Goal: Book appointment/travel/reservation

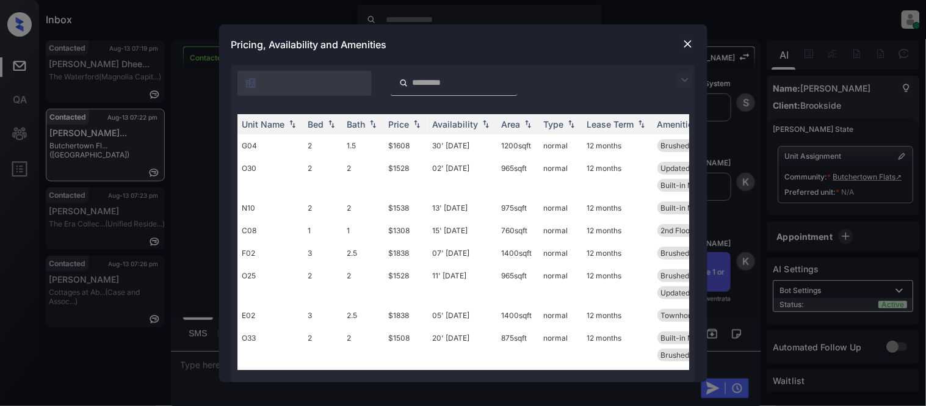
scroll to position [339, 0]
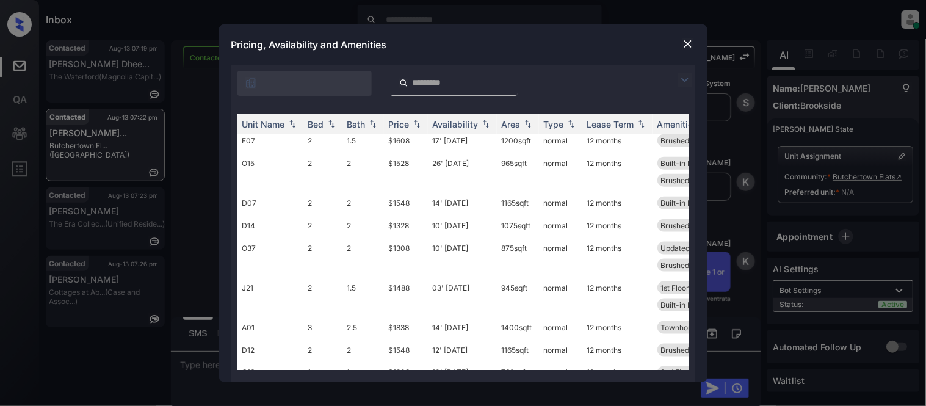
click at [693, 47] on img at bounding box center [688, 44] width 12 height 12
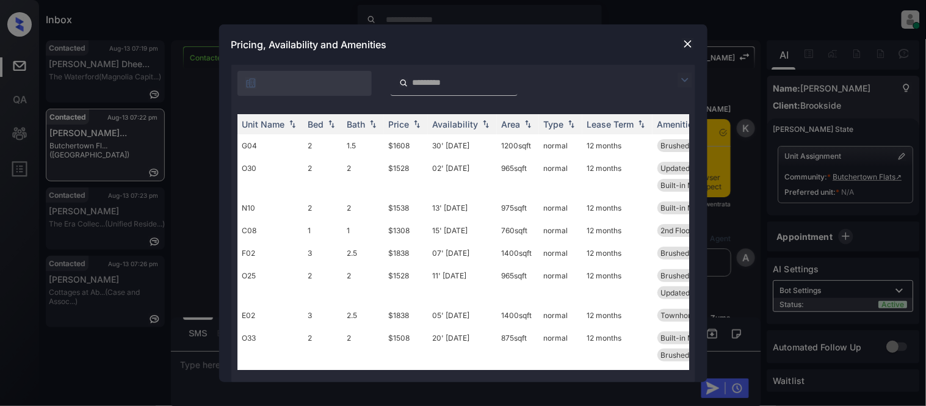
scroll to position [1539, 0]
click at [684, 74] on img at bounding box center [685, 80] width 15 height 15
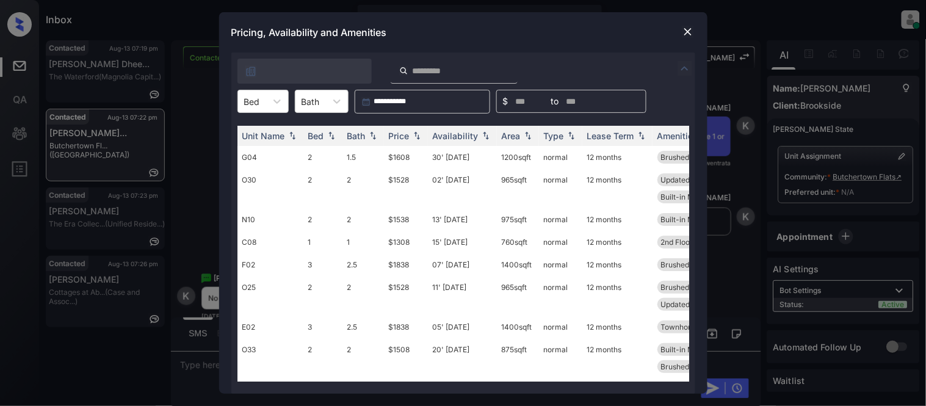
click at [269, 111] on div at bounding box center [277, 101] width 22 height 22
click at [259, 177] on div "3" at bounding box center [262, 175] width 51 height 22
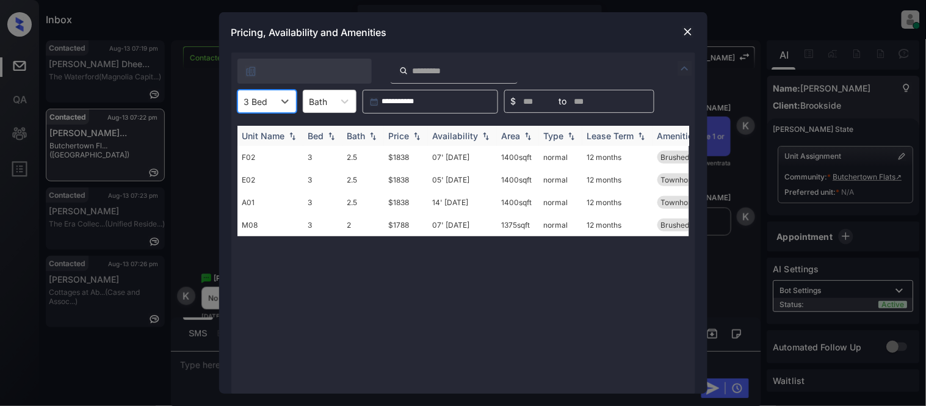
click at [405, 137] on div "Price" at bounding box center [399, 136] width 21 height 10
click at [401, 156] on td "$1788" at bounding box center [406, 157] width 44 height 23
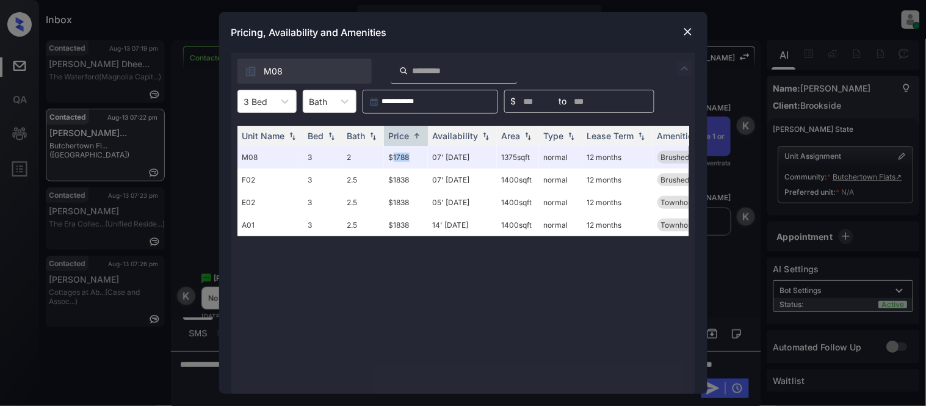
click at [684, 34] on img at bounding box center [688, 32] width 12 height 12
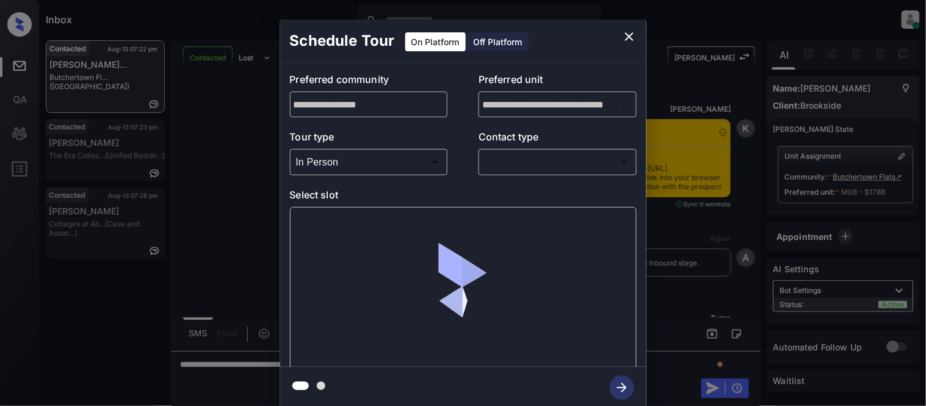
click at [484, 172] on div at bounding box center [463, 203] width 926 height 406
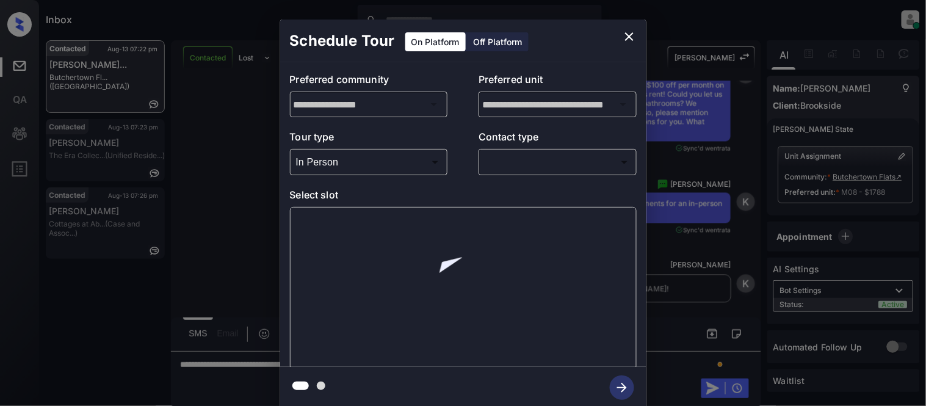
click at [519, 160] on body "Inbox Kristina Cataag Online Set yourself offline Set yourself on break Profile…" at bounding box center [463, 203] width 926 height 406
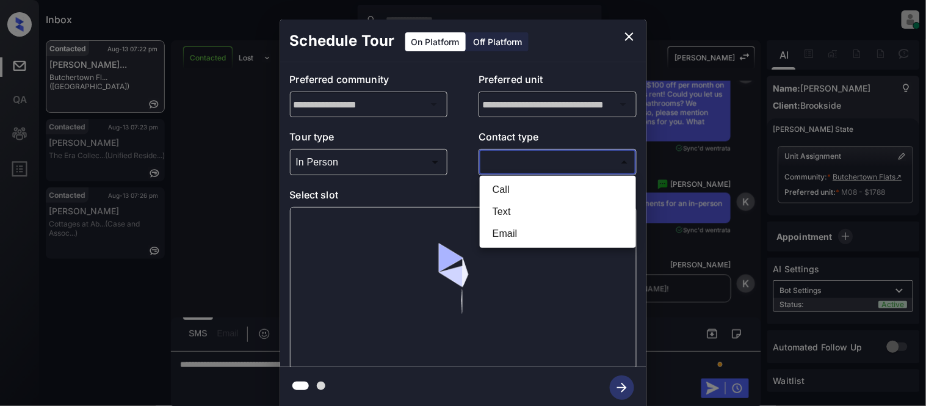
click at [505, 201] on li "Text" at bounding box center [558, 212] width 150 height 22
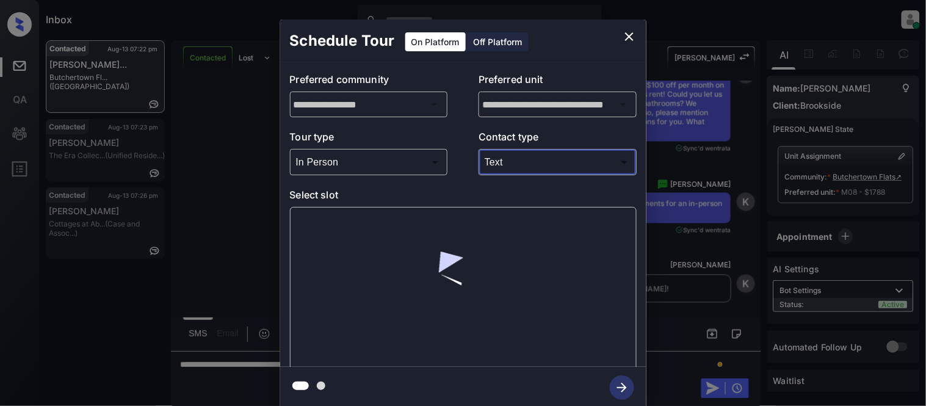
type input "****"
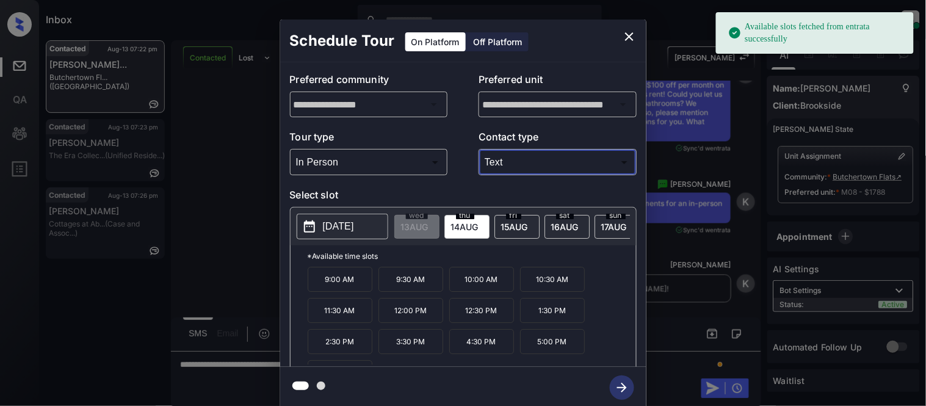
click at [472, 285] on p "10:00 AM" at bounding box center [481, 279] width 65 height 25
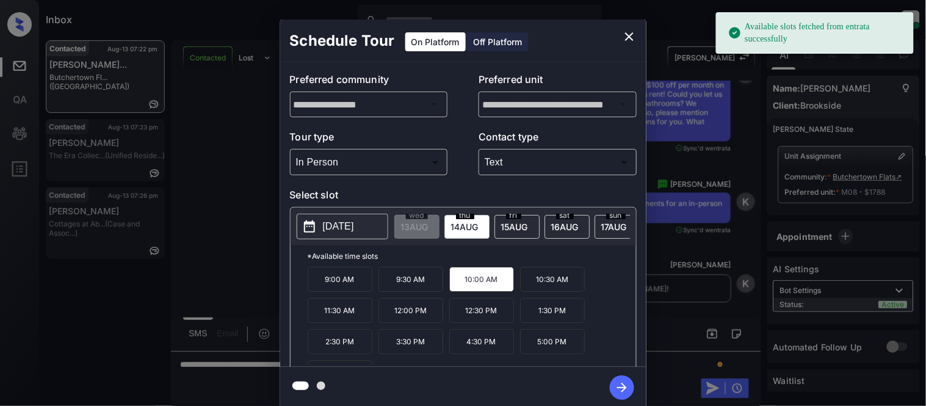
click at [620, 385] on icon "button" at bounding box center [622, 387] width 24 height 24
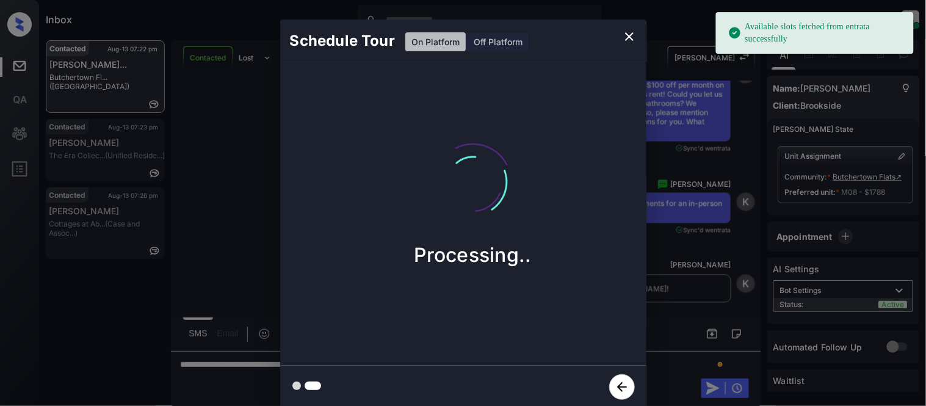
click at [676, 296] on div "Schedule Tour On Platform Off Platform Processing.." at bounding box center [463, 214] width 926 height 428
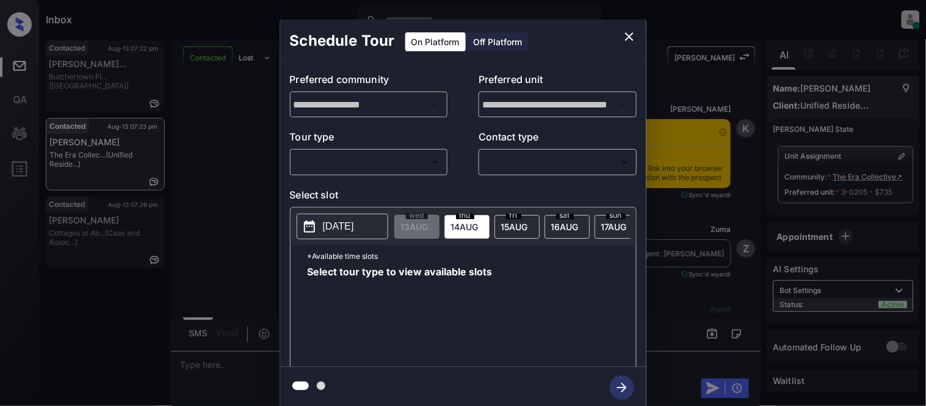
click at [356, 166] on body "Inbox Kristina Cataag Online Set yourself offline Set yourself on break Profile…" at bounding box center [463, 203] width 926 height 406
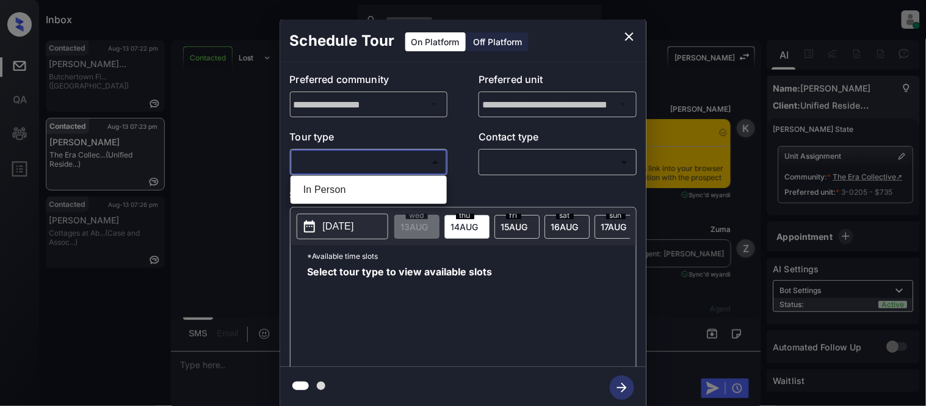
scroll to position [1737, 0]
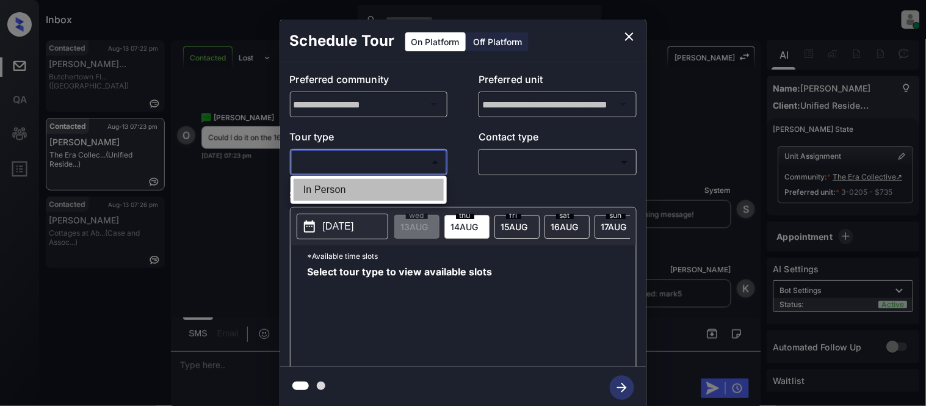
click at [350, 184] on li "In Person" at bounding box center [369, 190] width 150 height 22
type input "********"
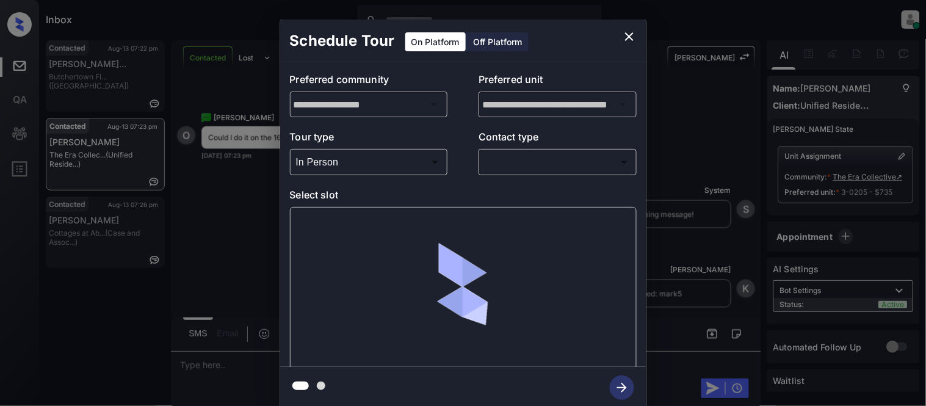
click at [491, 174] on div "​ ​" at bounding box center [558, 162] width 158 height 26
click at [491, 171] on body "Inbox Kristina Cataag Online Set yourself offline Set yourself on break Profile…" at bounding box center [463, 203] width 926 height 406
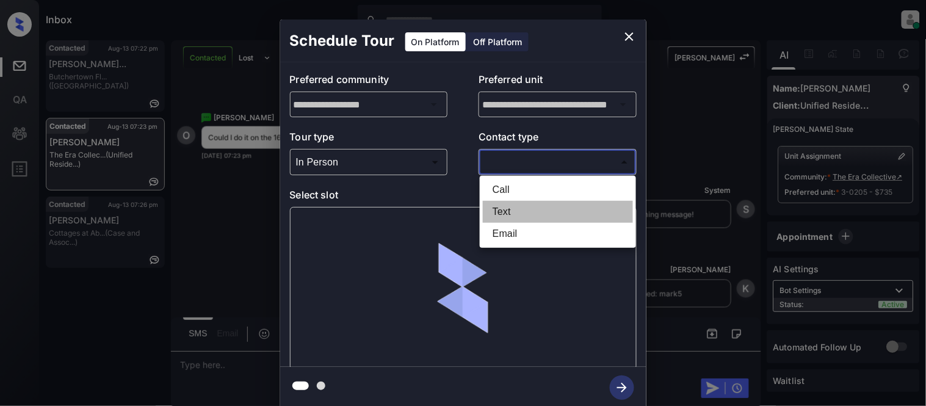
click at [495, 204] on li "Text" at bounding box center [558, 212] width 150 height 22
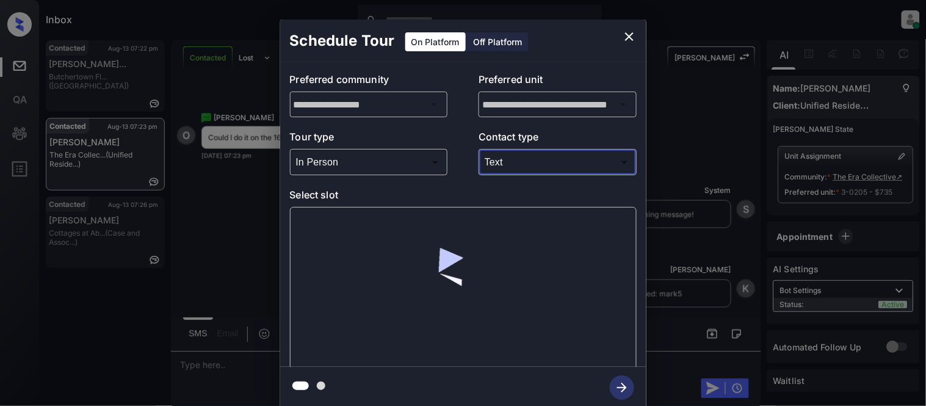
type input "****"
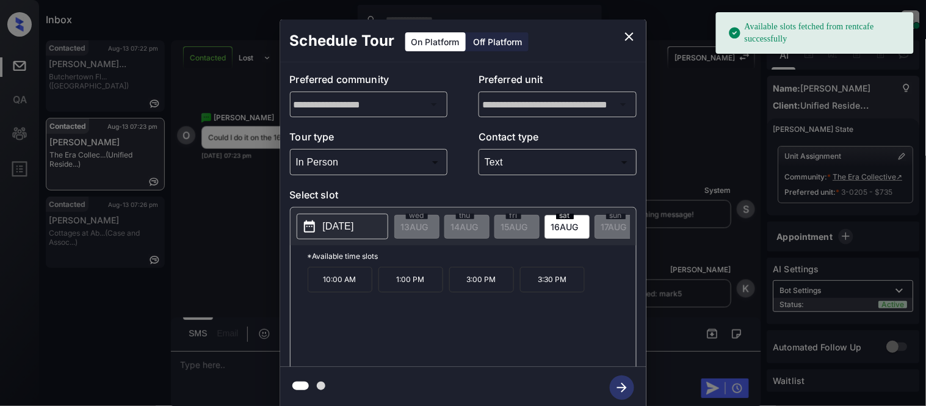
click at [233, 259] on div "**********" at bounding box center [463, 214] width 926 height 428
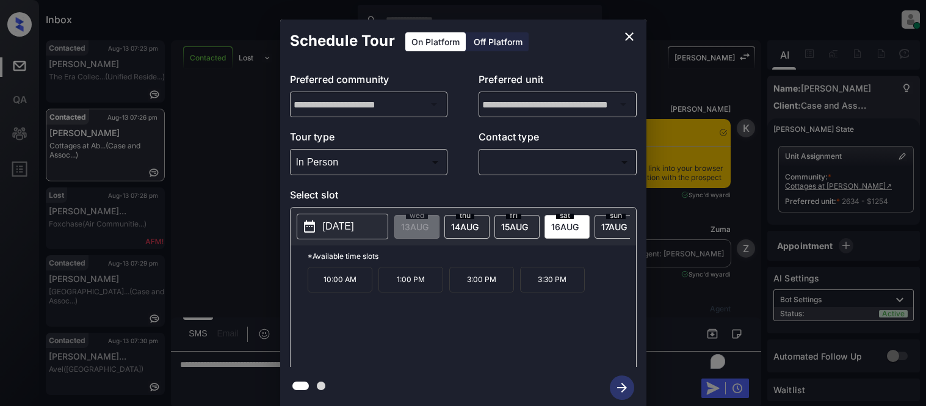
click at [499, 167] on body "Inbox Kristina Cataag Online Set yourself offline Set yourself on break Profile…" at bounding box center [463, 203] width 926 height 406
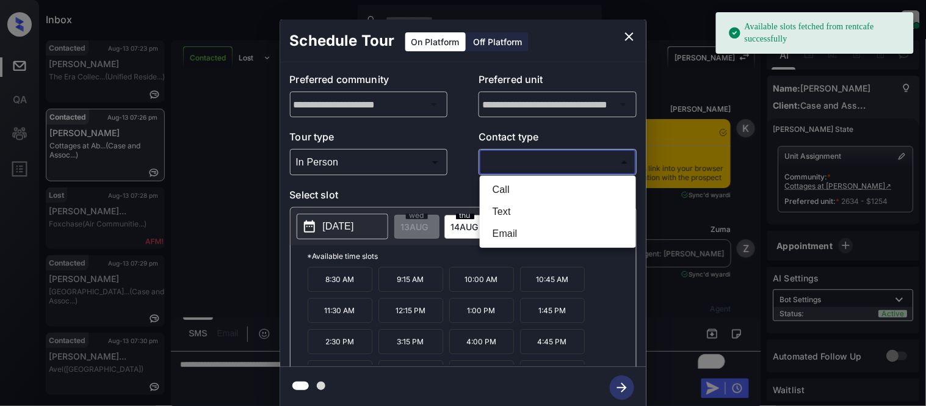
scroll to position [6235, 0]
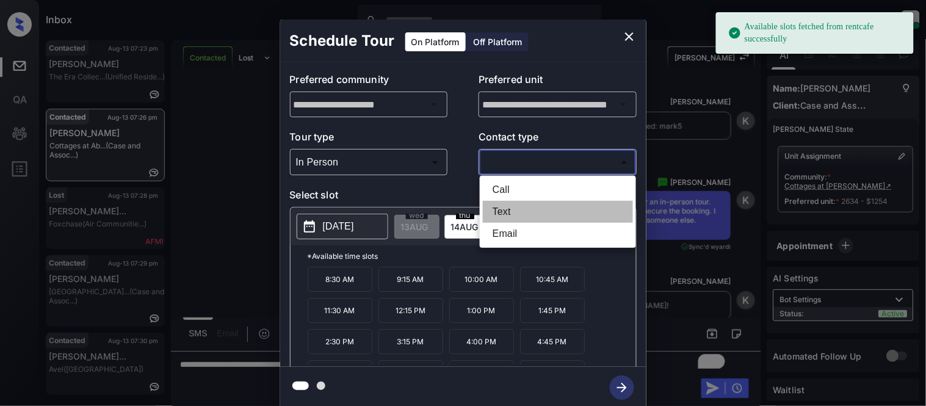
click at [504, 209] on li "Text" at bounding box center [558, 212] width 150 height 22
type input "****"
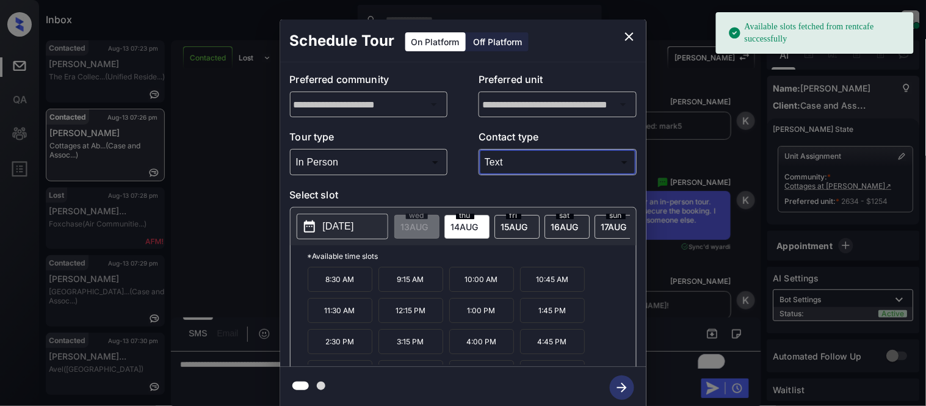
click at [429, 226] on span "17 AUG" at bounding box center [414, 227] width 27 height 10
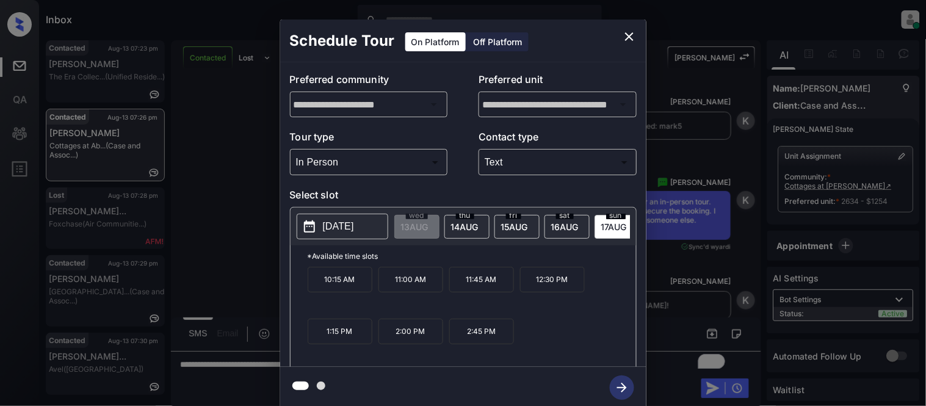
click at [405, 337] on p "2:00 PM" at bounding box center [410, 332] width 65 height 26
click at [621, 388] on icon "button" at bounding box center [622, 388] width 10 height 10
click at [667, 281] on div "**********" at bounding box center [463, 214] width 926 height 428
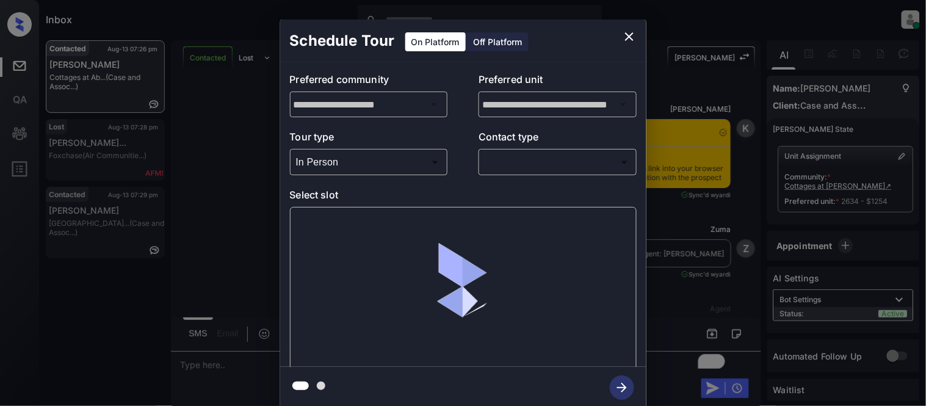
scroll to position [6323, 0]
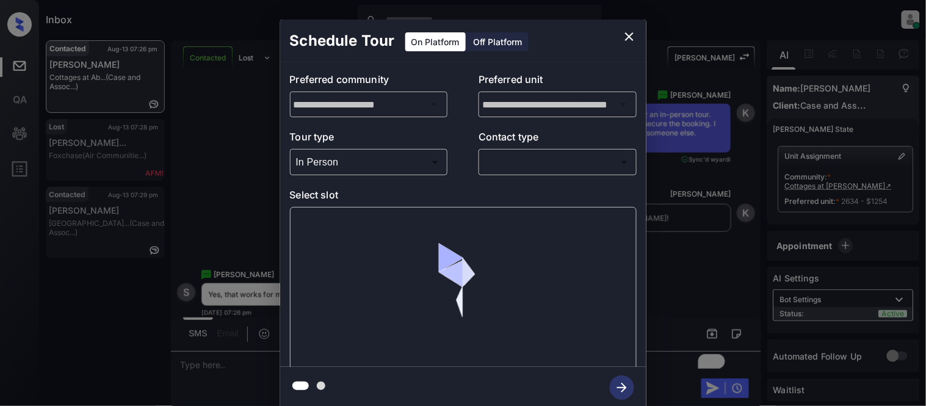
click at [502, 160] on body "Inbox [PERSON_NAME] Cataag Online Set yourself offline Set yourself on break Pr…" at bounding box center [463, 203] width 926 height 406
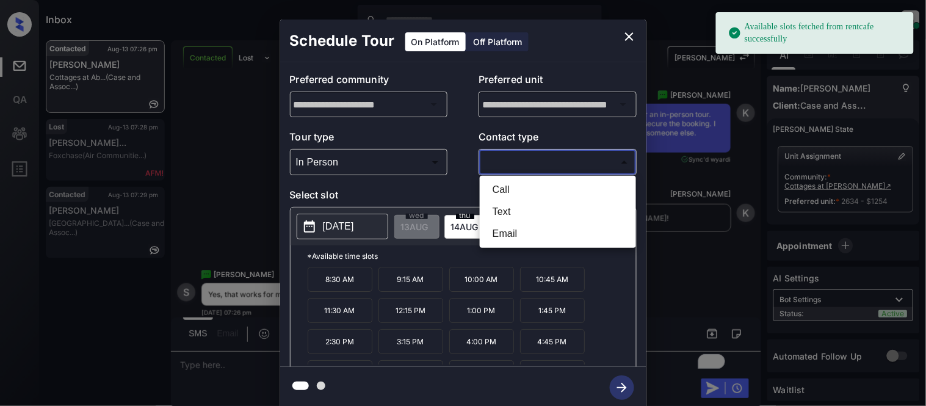
click at [501, 206] on li "Text" at bounding box center [558, 212] width 150 height 22
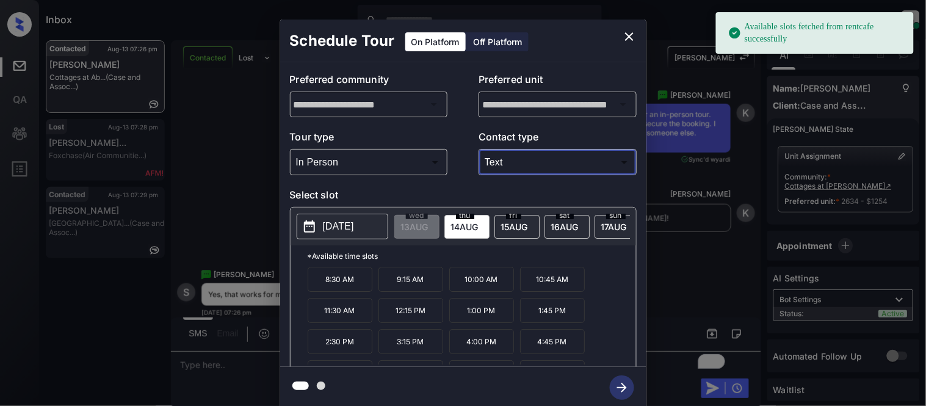
type input "****"
click at [607, 233] on div "[DATE]" at bounding box center [617, 227] width 45 height 24
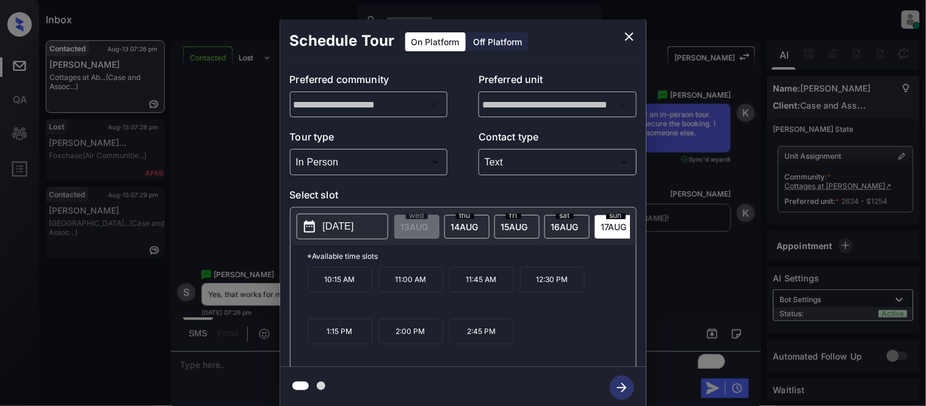
click at [486, 344] on p "2:45 PM" at bounding box center [481, 332] width 65 height 26
click at [614, 385] on icon "button" at bounding box center [622, 387] width 24 height 24
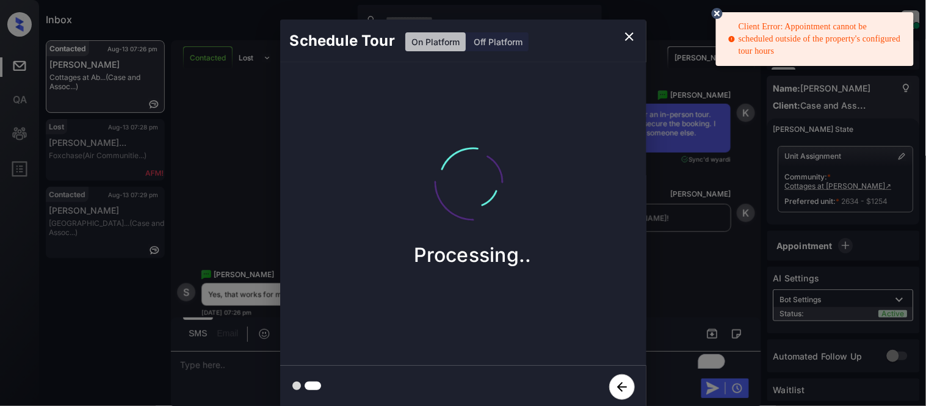
click at [624, 378] on icon "button" at bounding box center [622, 387] width 26 height 26
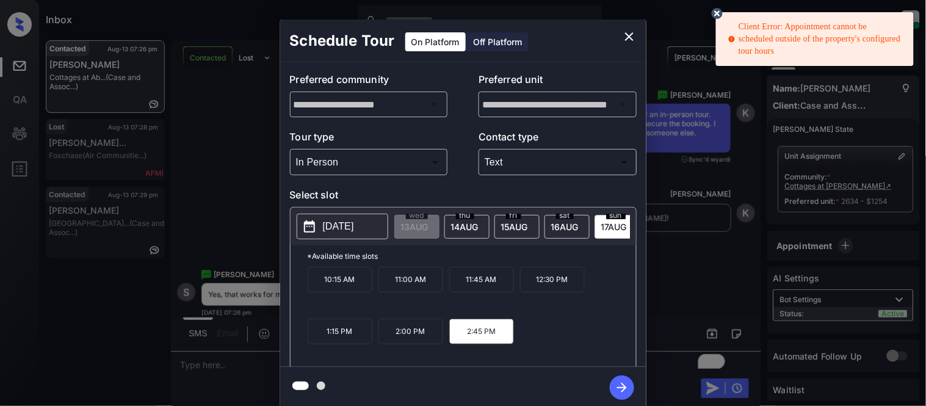
click at [548, 290] on p "12:30 PM" at bounding box center [552, 280] width 65 height 26
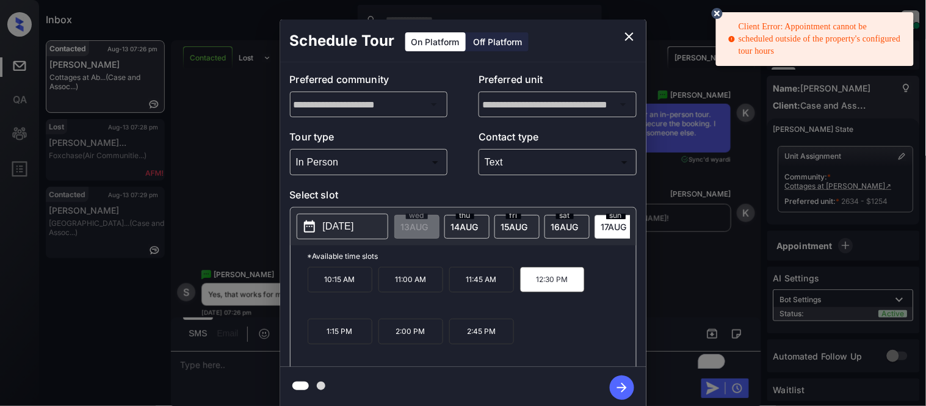
click at [618, 377] on icon "button" at bounding box center [622, 387] width 24 height 24
click at [712, 13] on icon at bounding box center [717, 13] width 11 height 11
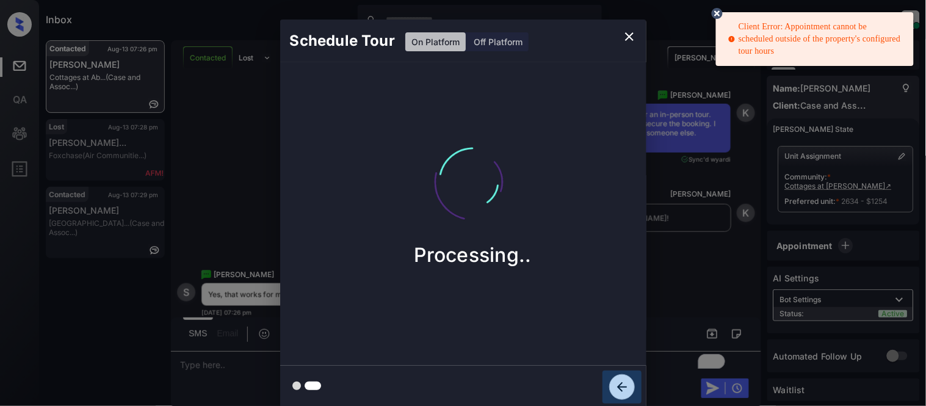
click at [617, 374] on icon "button" at bounding box center [622, 387] width 26 height 26
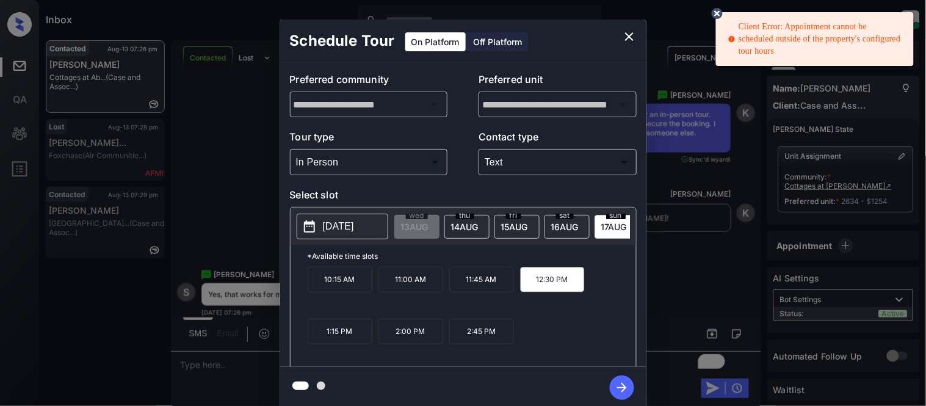
click at [457, 288] on p "11:45 AM" at bounding box center [481, 280] width 65 height 26
click at [617, 389] on icon "button" at bounding box center [622, 387] width 24 height 24
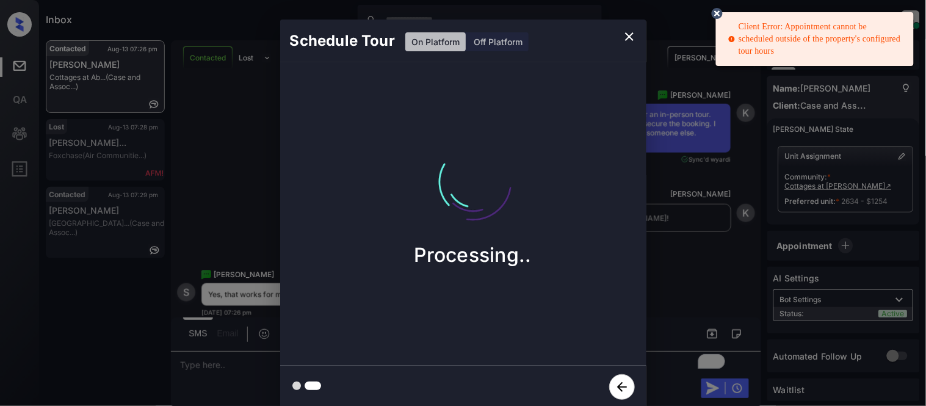
click at [627, 40] on icon "close" at bounding box center [629, 36] width 15 height 15
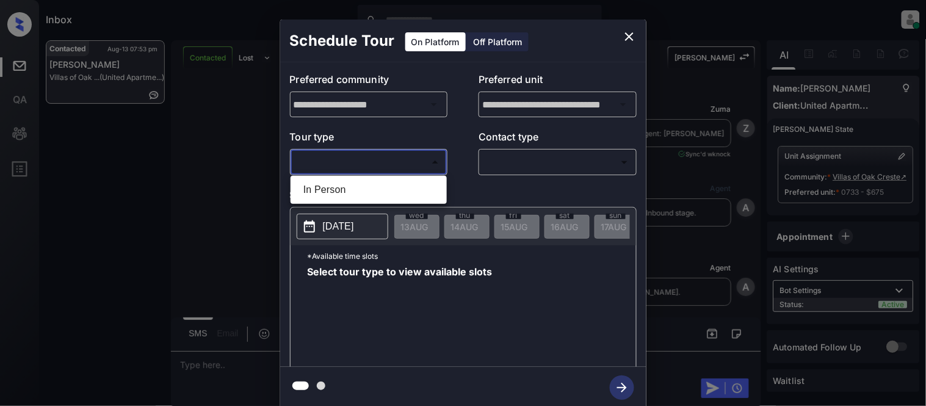
click at [350, 181] on li "In Person" at bounding box center [369, 190] width 150 height 22
type input "********"
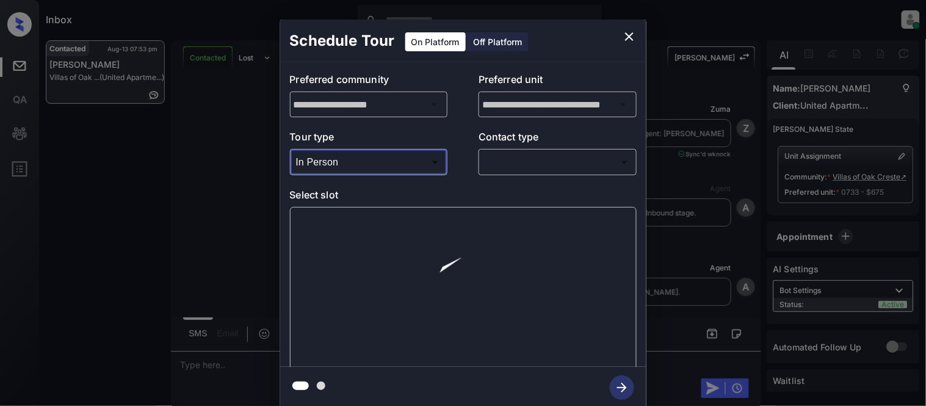
scroll to position [1265, 0]
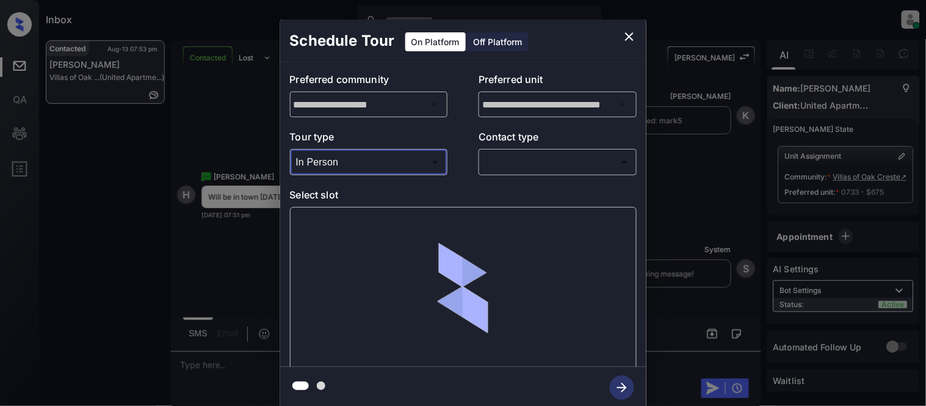
click at [521, 160] on body "Inbox Kristina Cataag Online Set yourself offline Set yourself on break Profile…" at bounding box center [463, 203] width 926 height 406
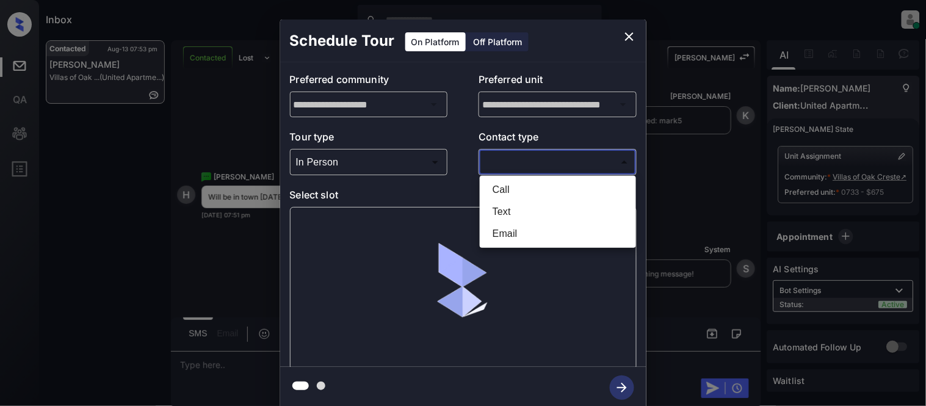
click at [509, 204] on li "Text" at bounding box center [558, 212] width 150 height 22
type input "****"
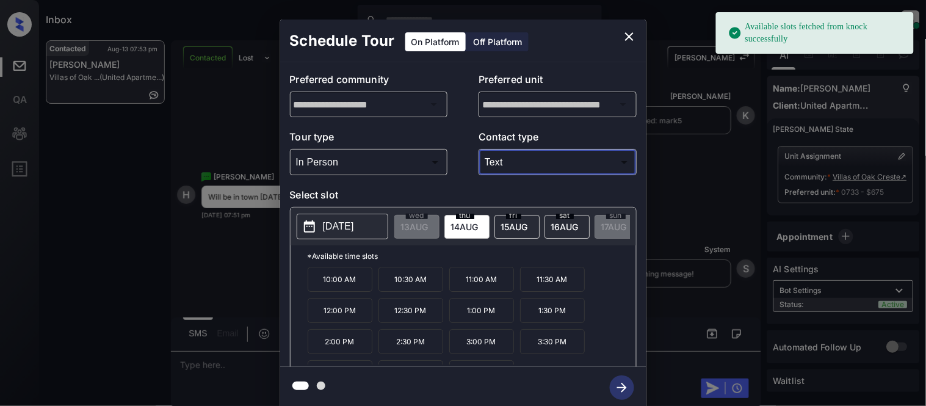
click at [325, 235] on button "[DATE]" at bounding box center [343, 227] width 92 height 26
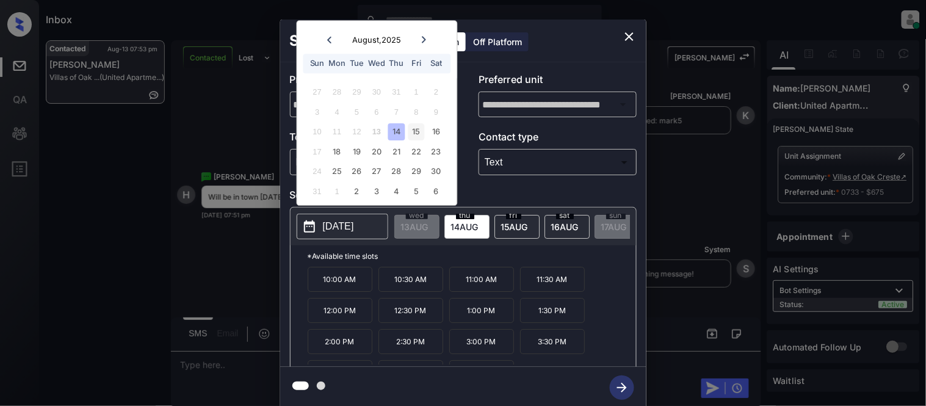
click at [411, 131] on div "15" at bounding box center [416, 132] width 16 height 16
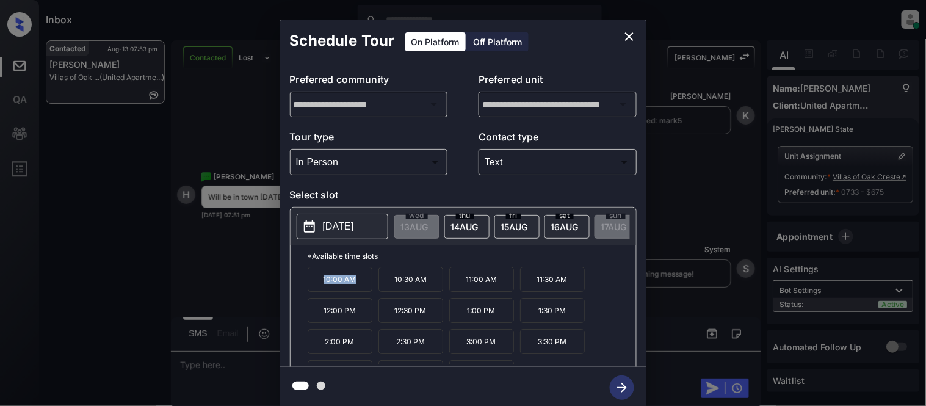
drag, startPoint x: 325, startPoint y: 283, endPoint x: 367, endPoint y: 288, distance: 42.9
click at [367, 288] on p "10:00 AM" at bounding box center [340, 279] width 65 height 25
copy p "10:00 AM"
click at [228, 369] on div "**********" at bounding box center [463, 214] width 926 height 428
